Goal: Find specific page/section: Find specific page/section

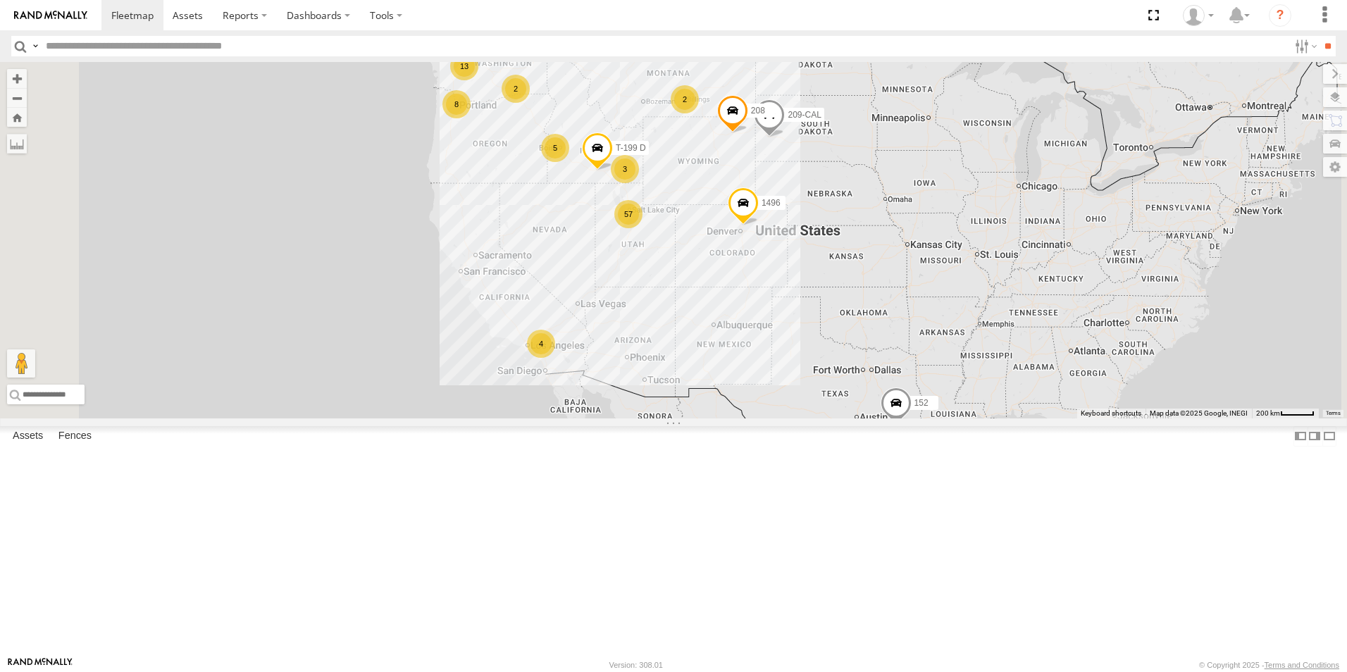
click at [0, 0] on div "All Assets" at bounding box center [0, 0] width 0 height 0
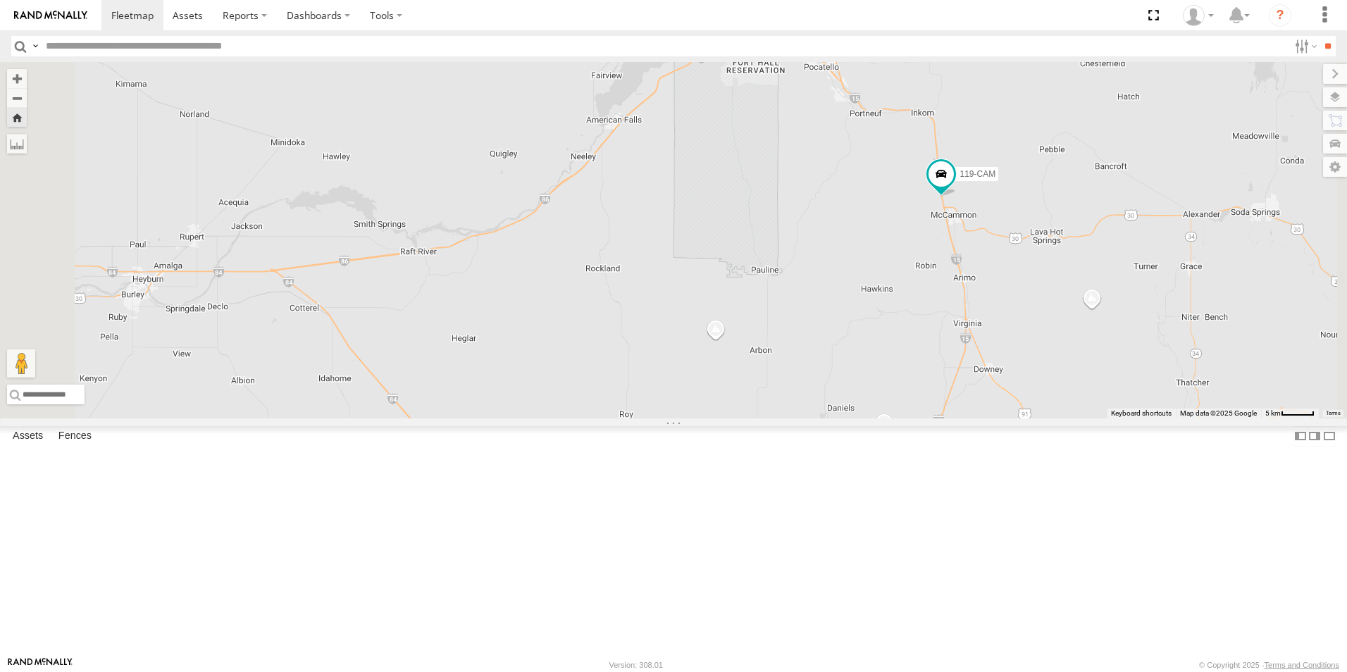
click at [0, 0] on div "122-CAM All Assets" at bounding box center [0, 0] width 0 height 0
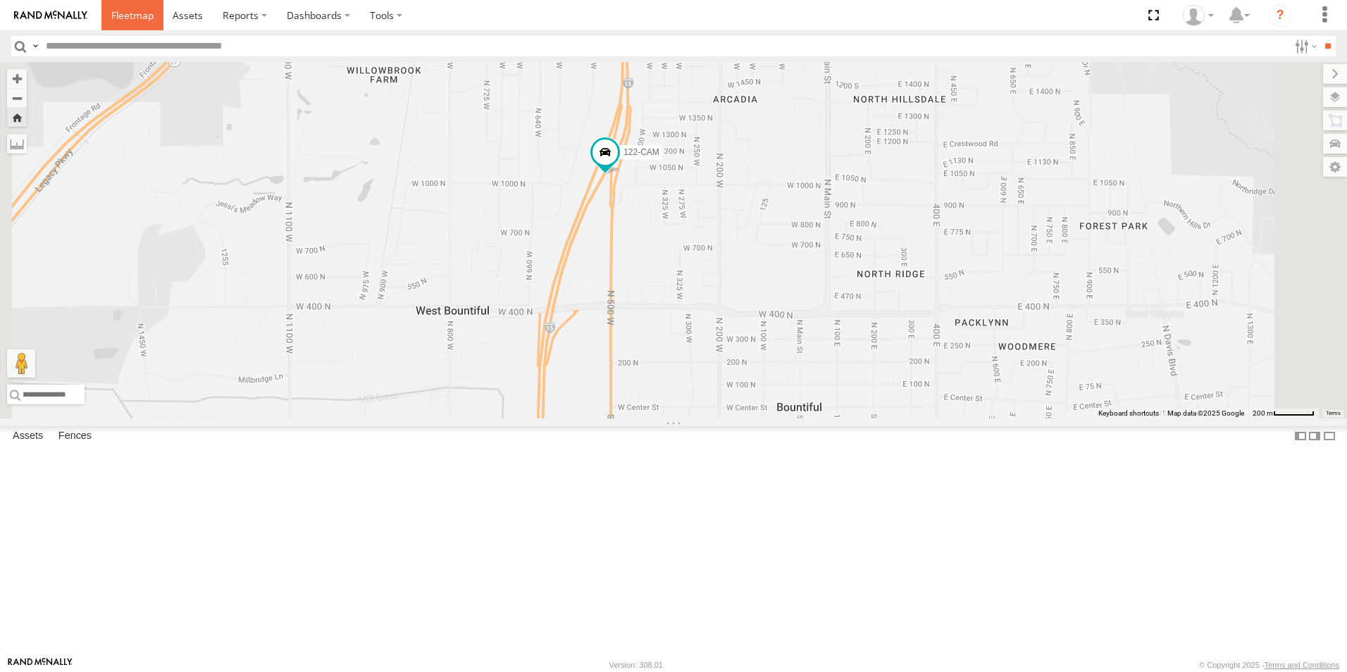
click at [132, 14] on span at bounding box center [132, 14] width 42 height 13
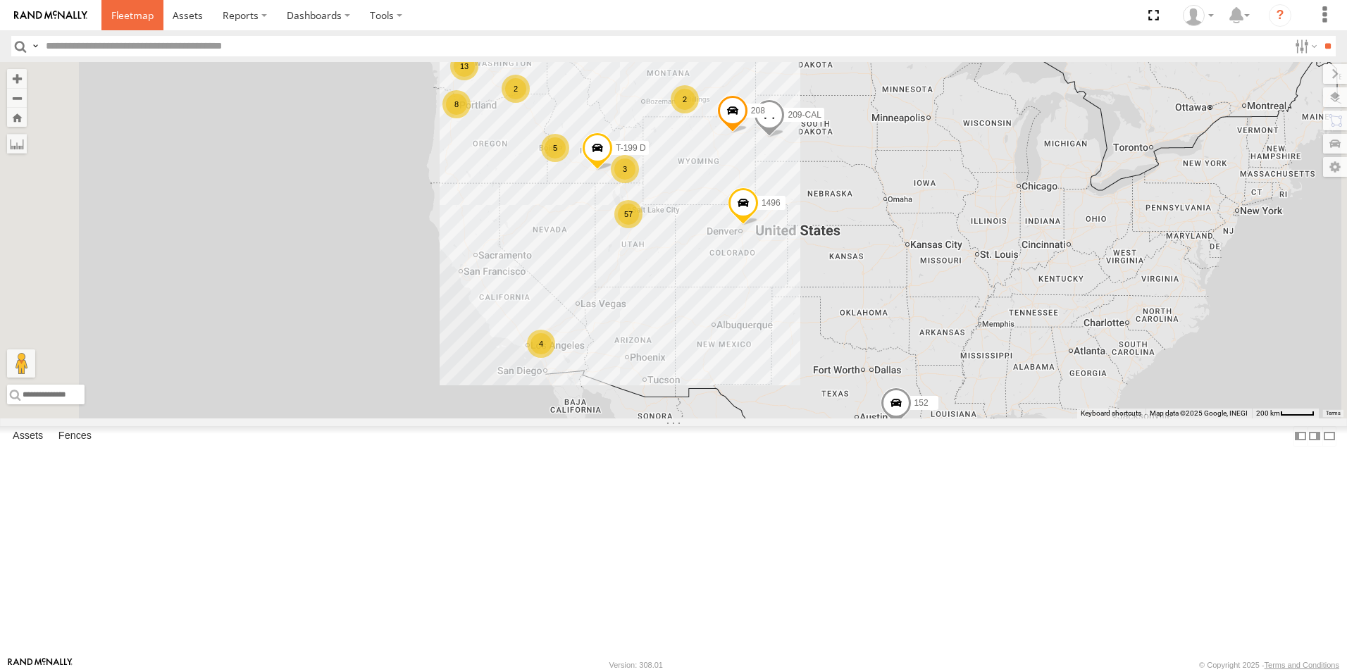
click at [134, 17] on span at bounding box center [132, 14] width 42 height 13
